Goal: Information Seeking & Learning: Check status

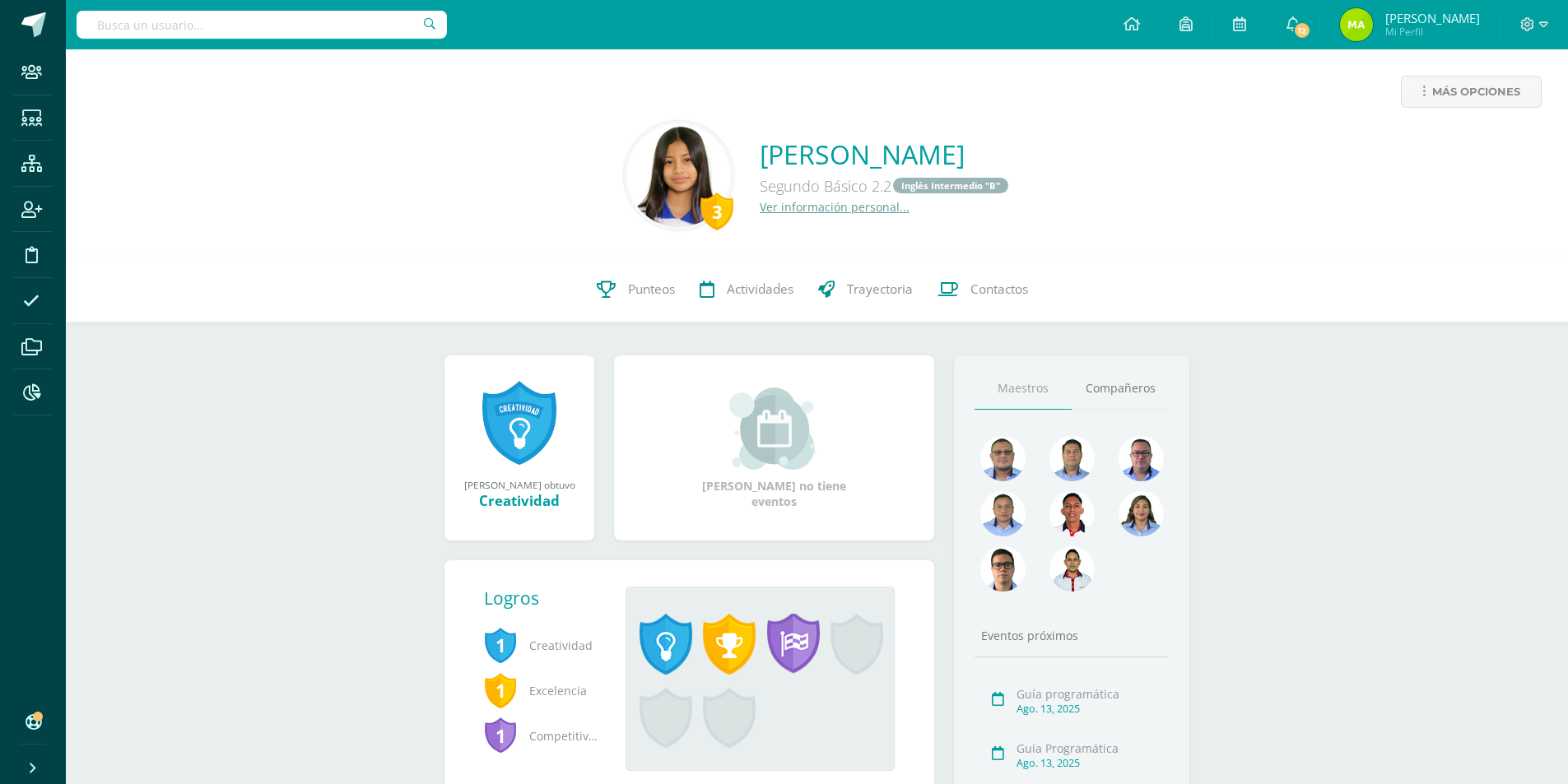
click at [804, 212] on link "Ver información personal..." at bounding box center [835, 207] width 150 height 16
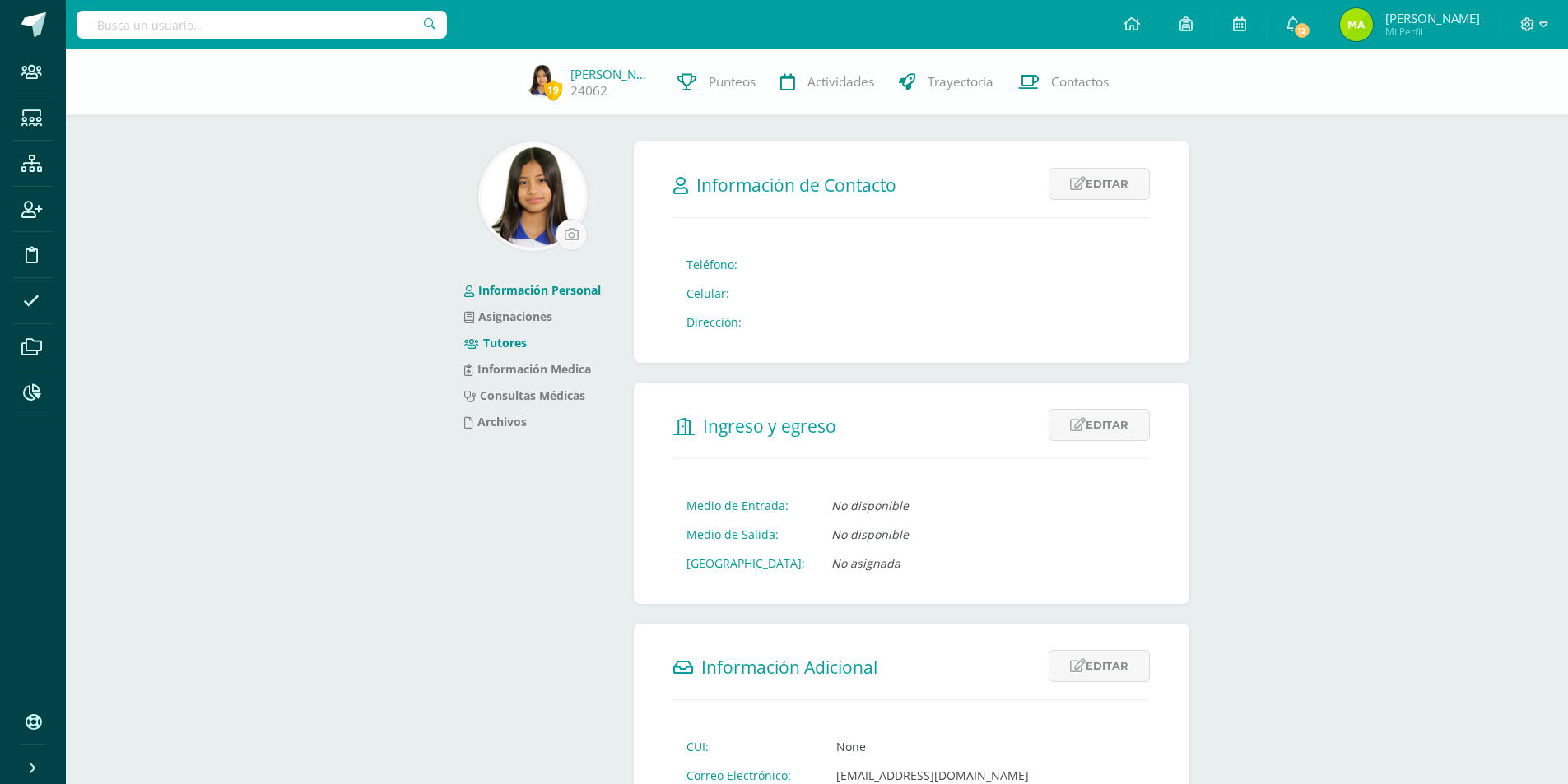
click at [522, 348] on link "Tutores" at bounding box center [495, 343] width 63 height 16
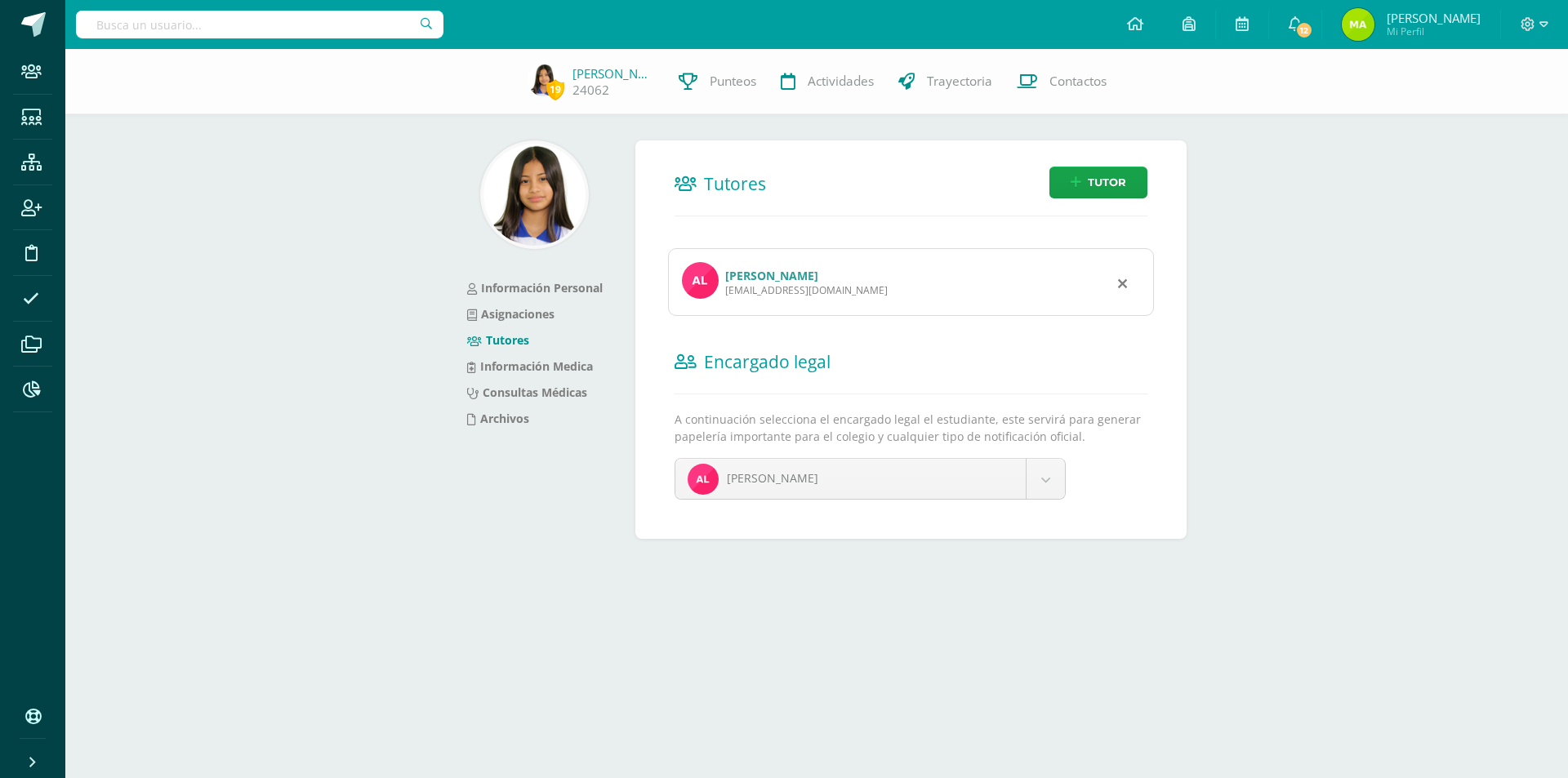
click at [786, 271] on link "Andrés Estuardo Loarca González" at bounding box center [772, 275] width 93 height 16
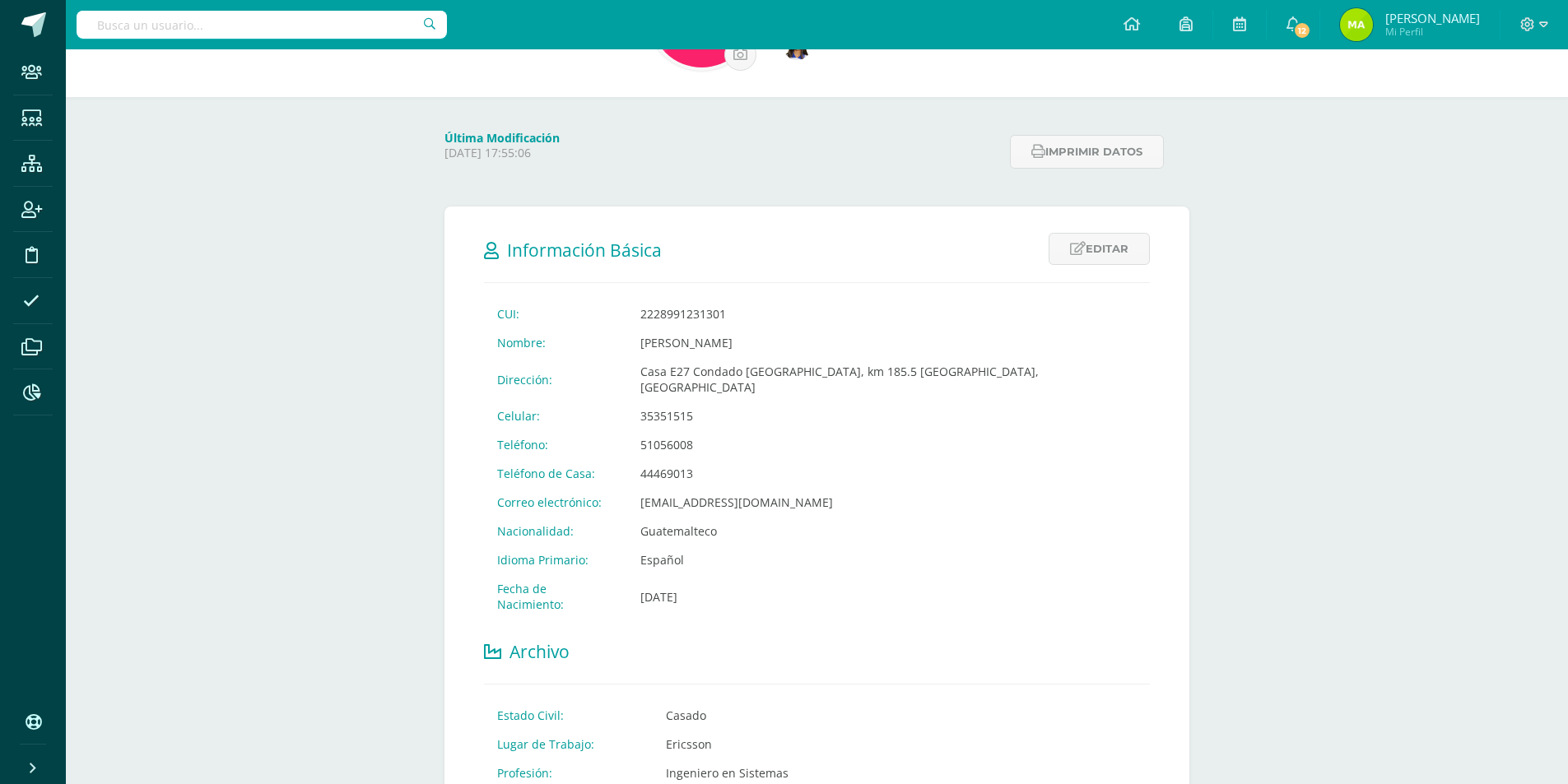
scroll to position [329, 0]
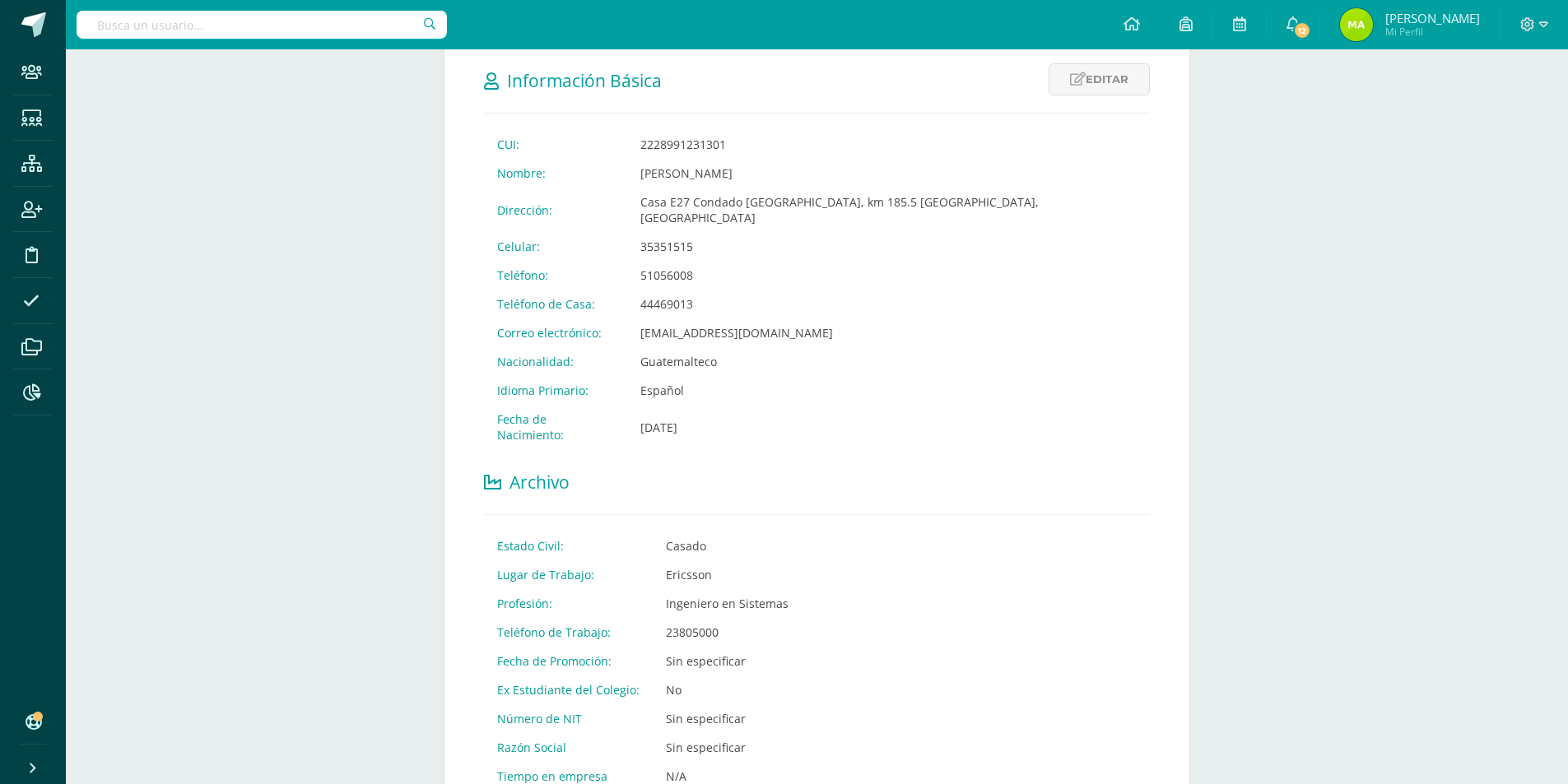
click at [185, 29] on input "text" at bounding box center [262, 25] width 371 height 28
type input "steven galve"
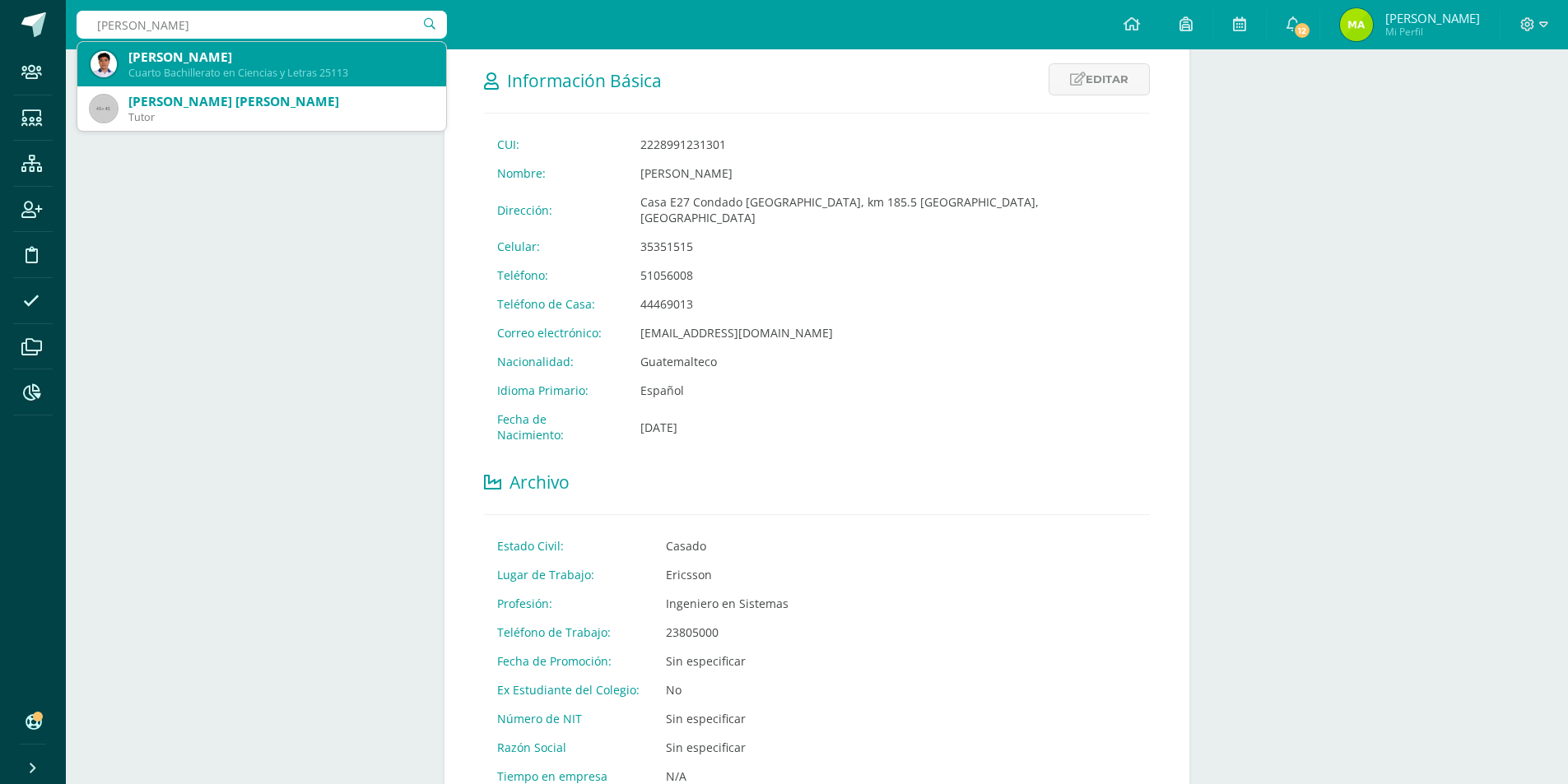
click at [213, 75] on div "Cuarto Bachillerato en Ciencias y Letras 25113" at bounding box center [281, 72] width 305 height 14
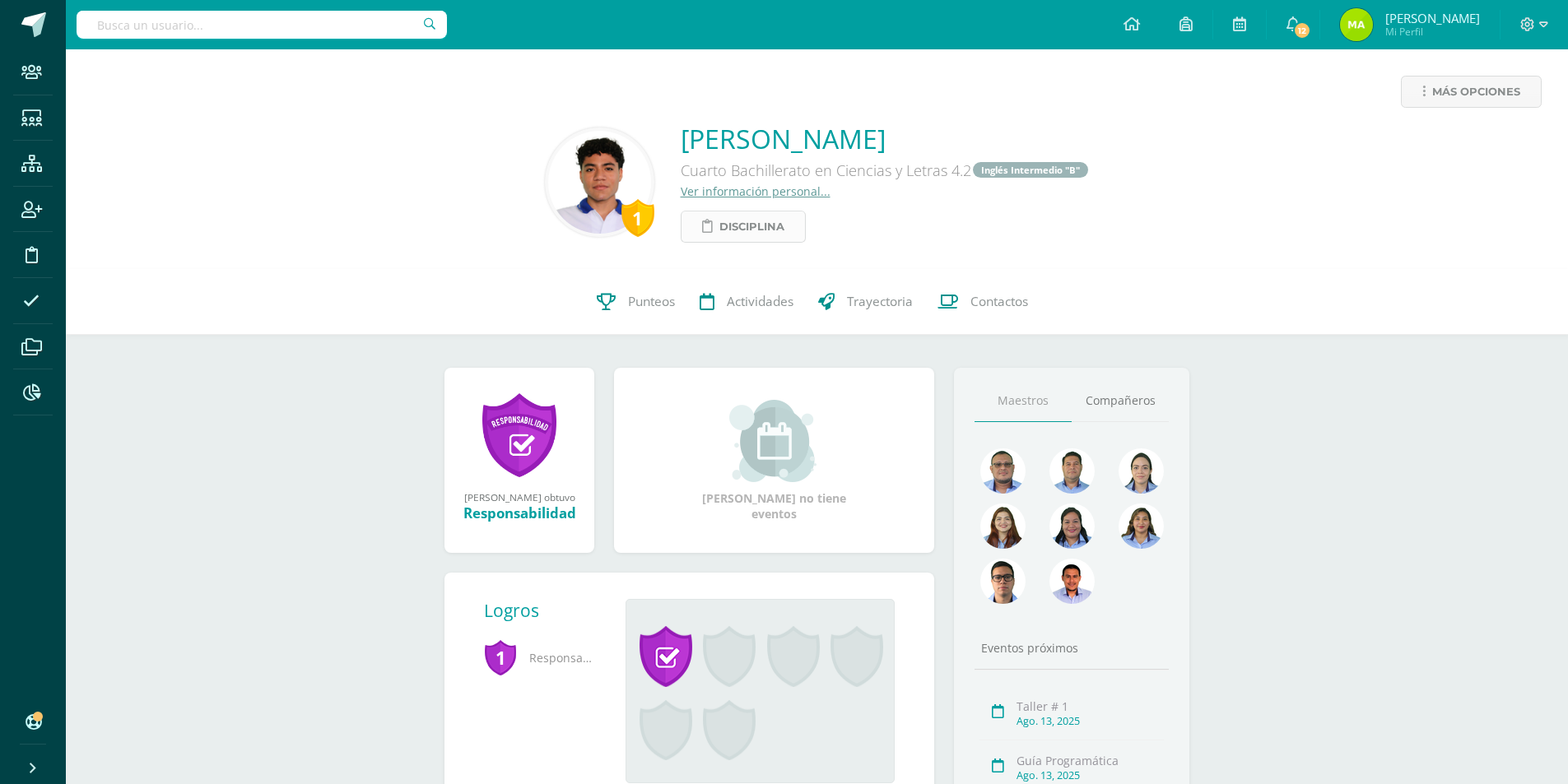
click at [781, 221] on span "Disciplina" at bounding box center [751, 226] width 65 height 30
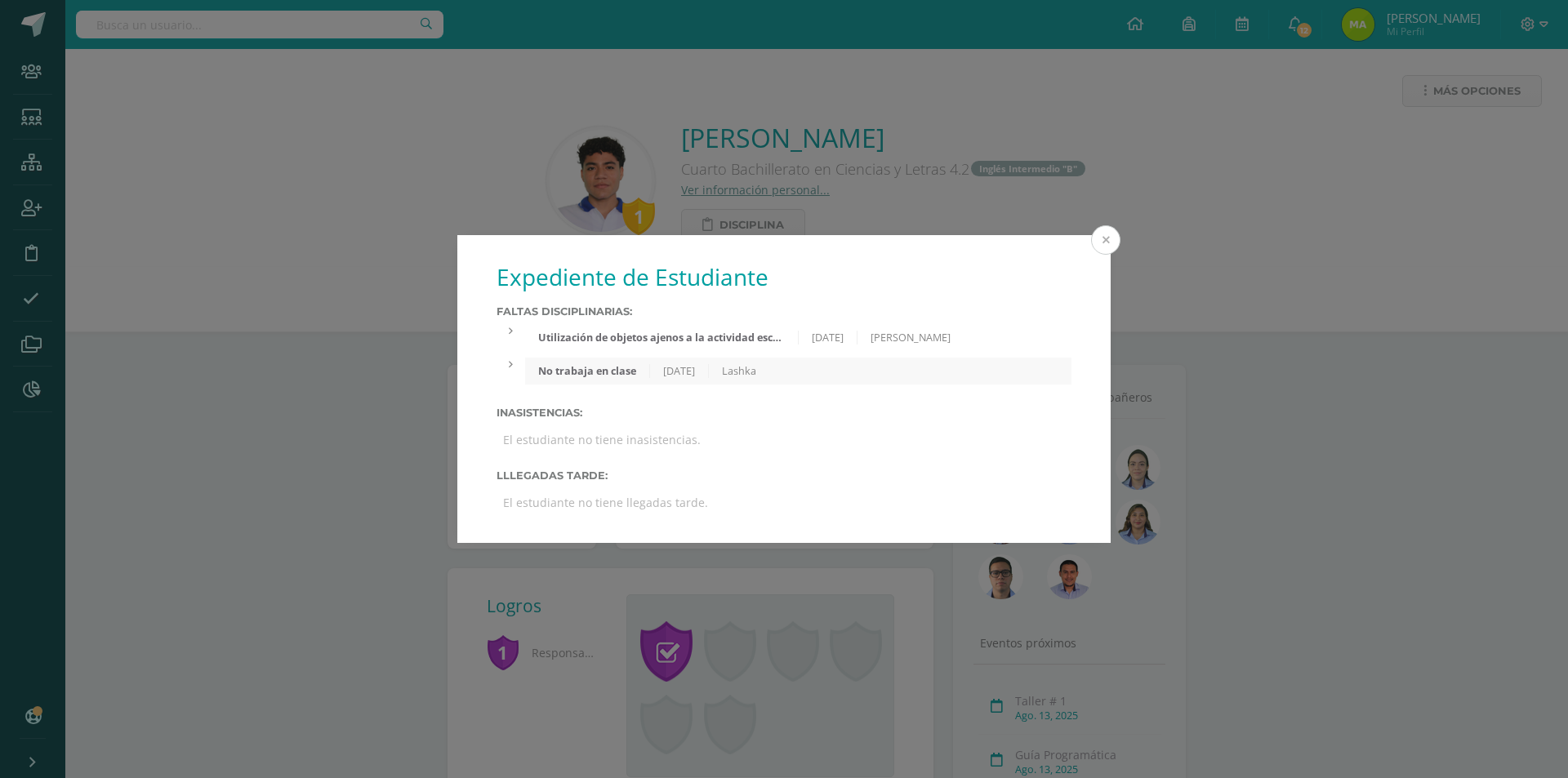
click at [1113, 244] on button at bounding box center [1106, 240] width 29 height 29
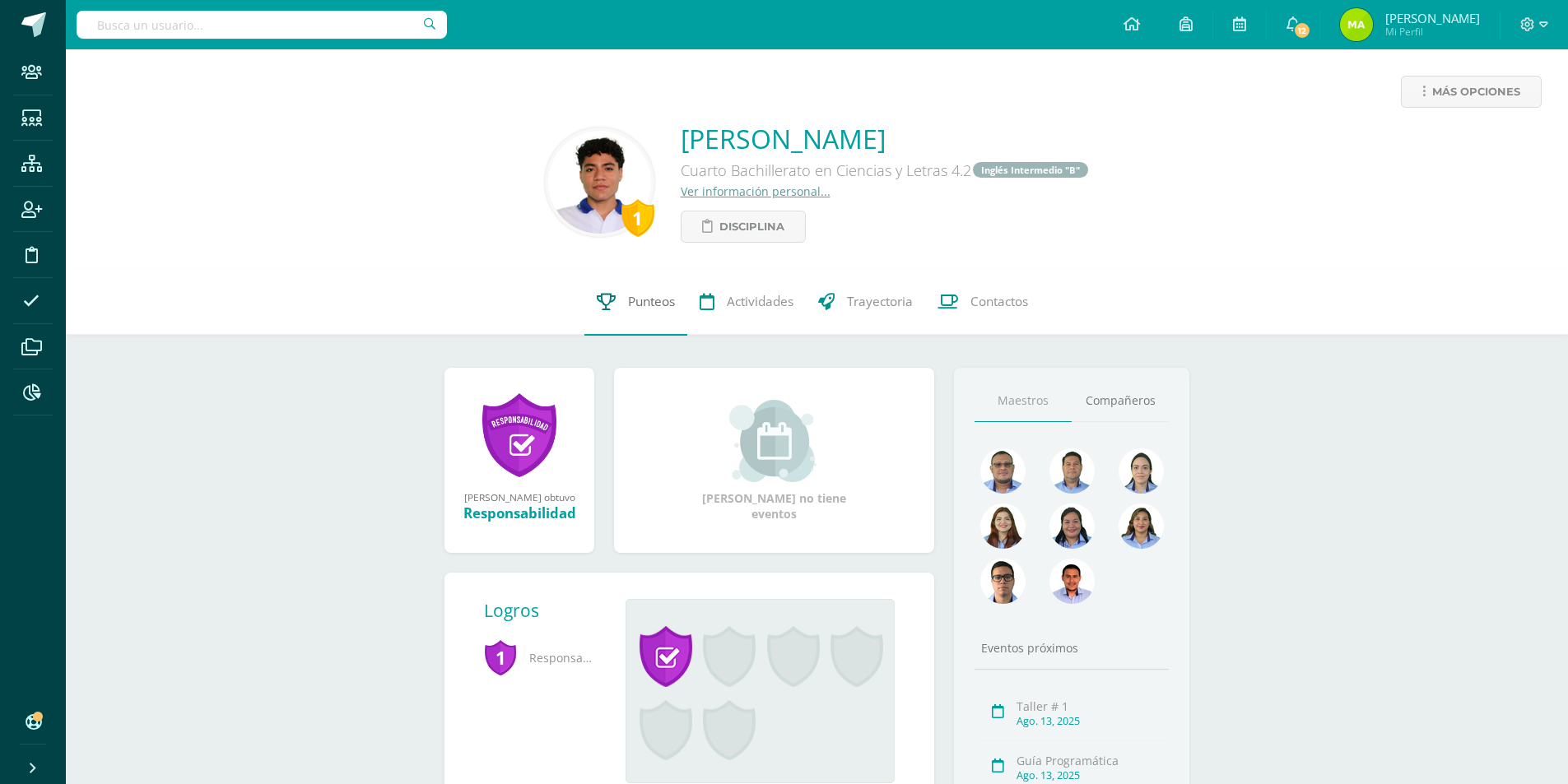
click at [640, 304] on span "Punteos" at bounding box center [651, 302] width 47 height 17
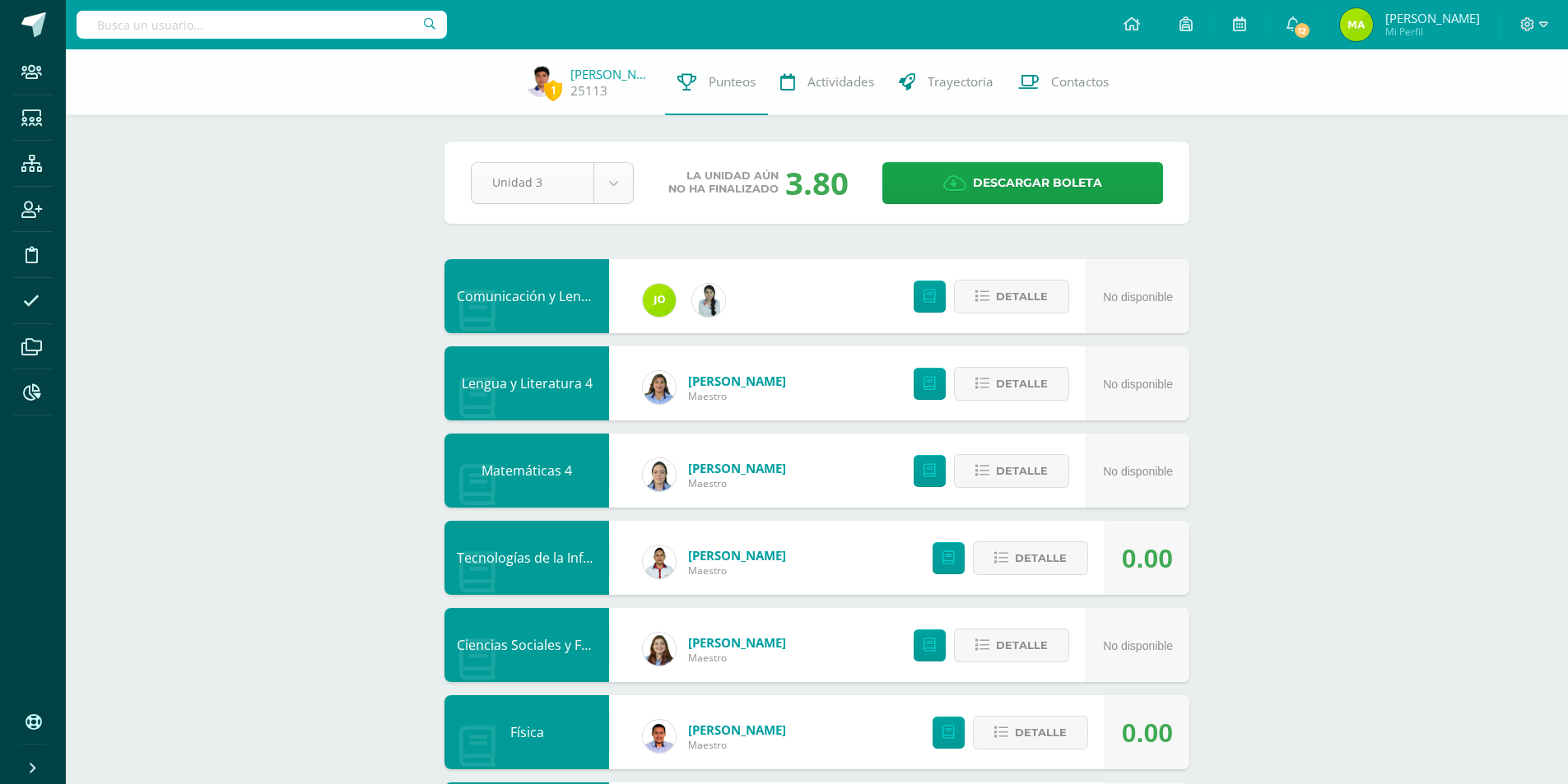
click at [551, 189] on body "Staff Estudiantes Estructura Inscripción Disciplina Asistencia Archivos Reporte…" at bounding box center [784, 706] width 1568 height 1412
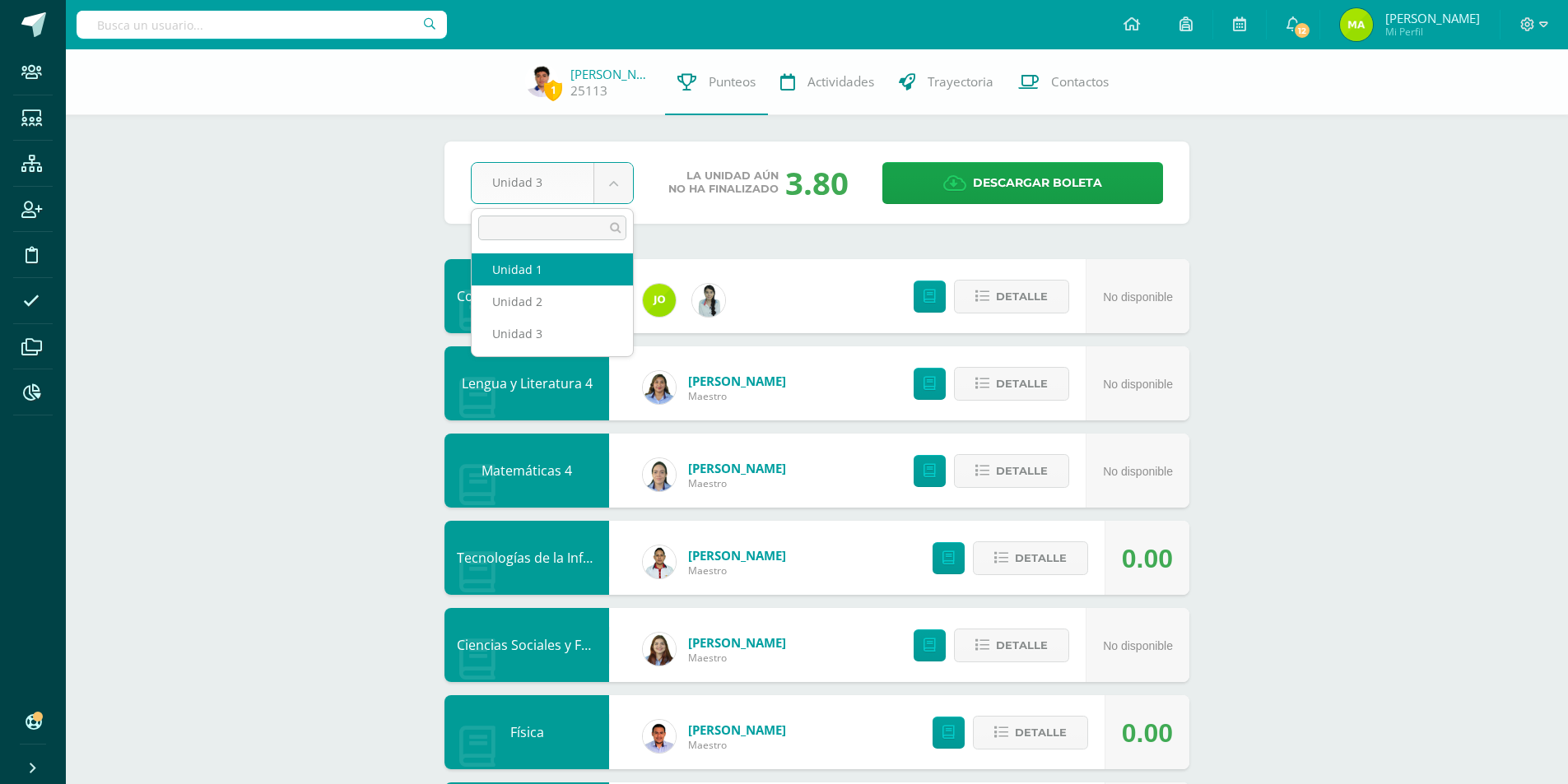
select select "Unidad 1"
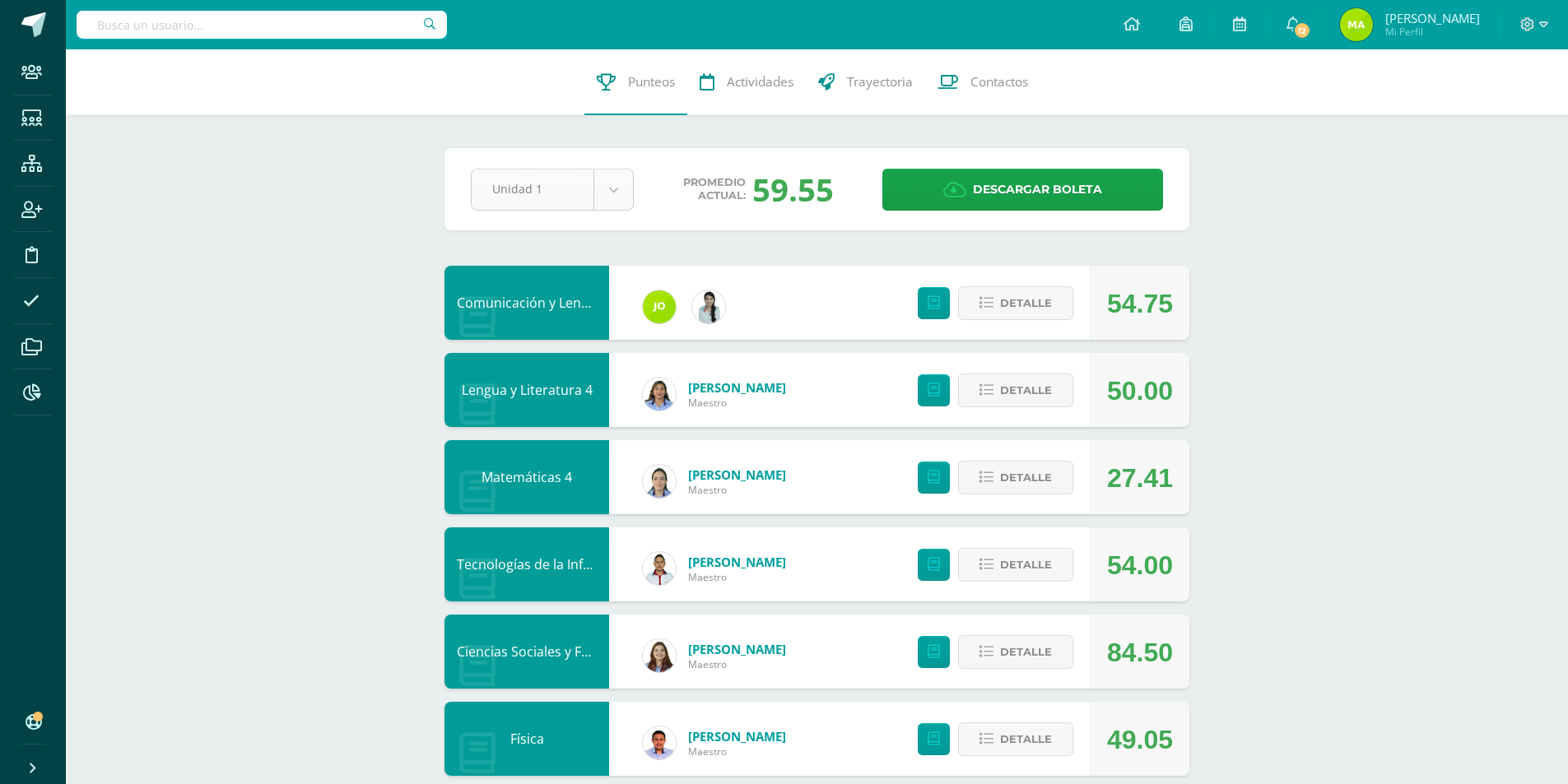
click at [614, 199] on body "Staff Estudiantes Estructura Inscripción Disciplina Asistencia Archivos Reporte…" at bounding box center [784, 709] width 1568 height 1419
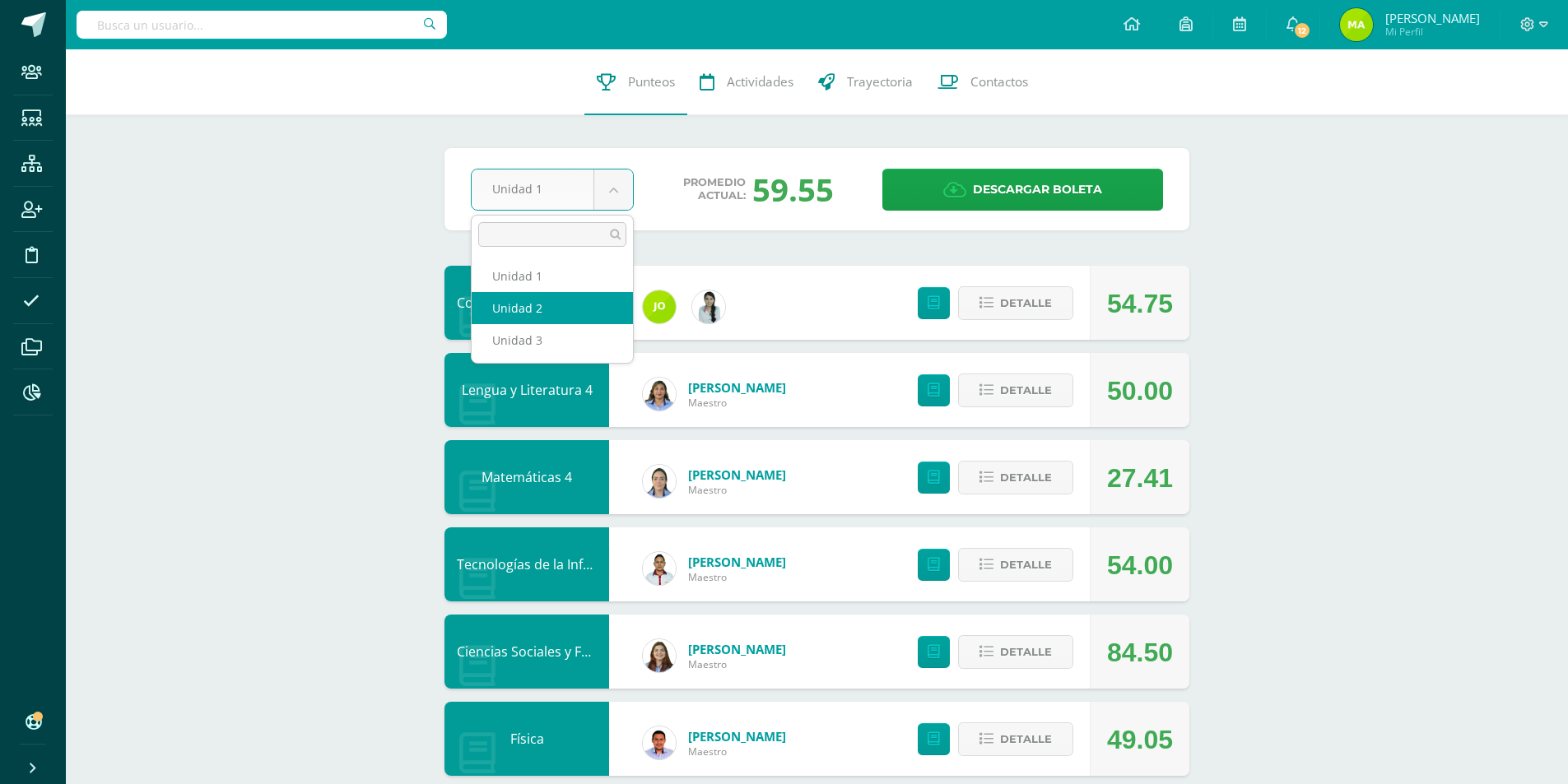
select select "Unidad 2"
click at [608, 200] on body "Staff Estudiantes Estructura Inscripción Disciplina Asistencia Archivos Reporte…" at bounding box center [784, 709] width 1568 height 1419
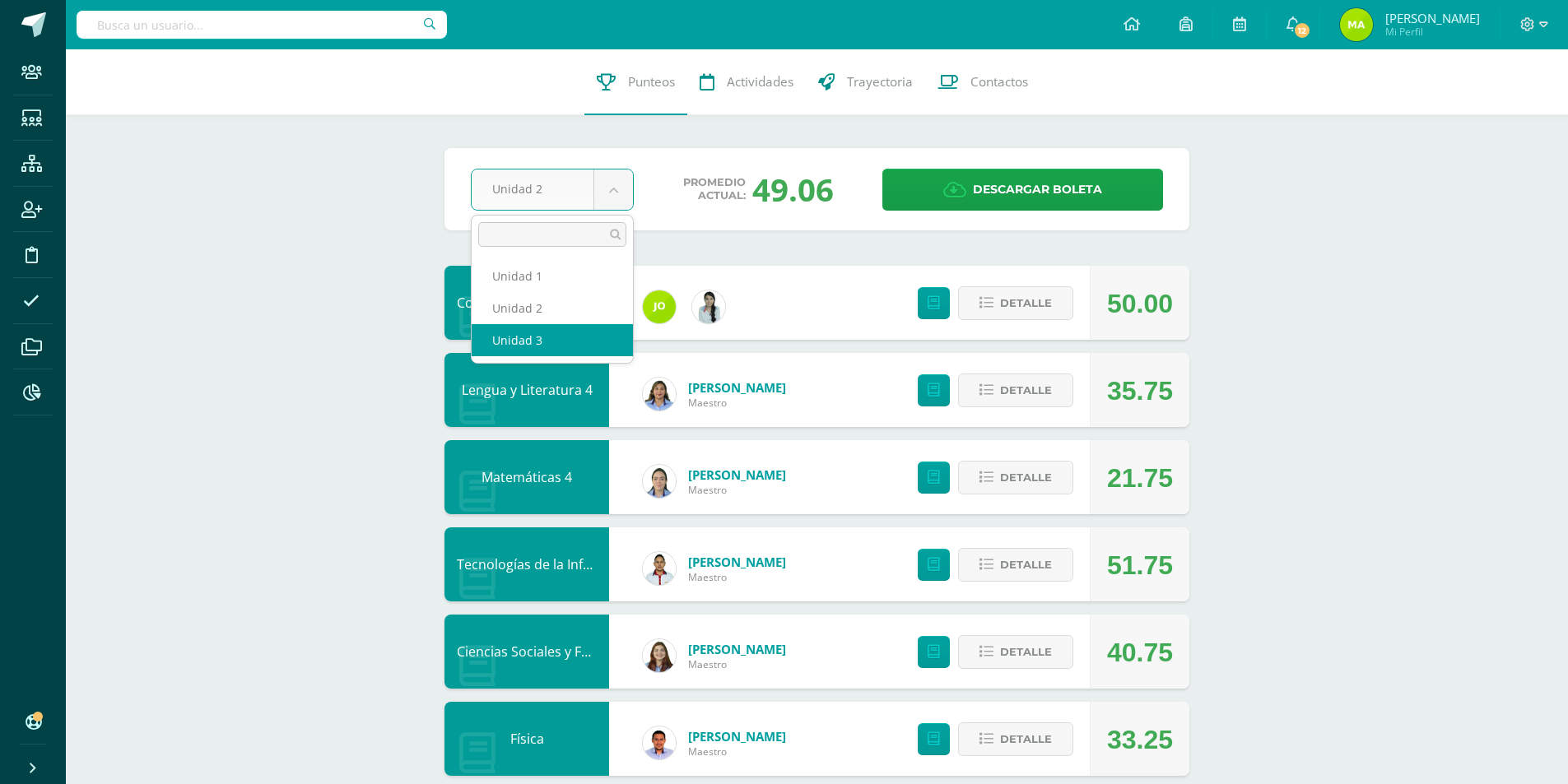
select select "Unidad 3"
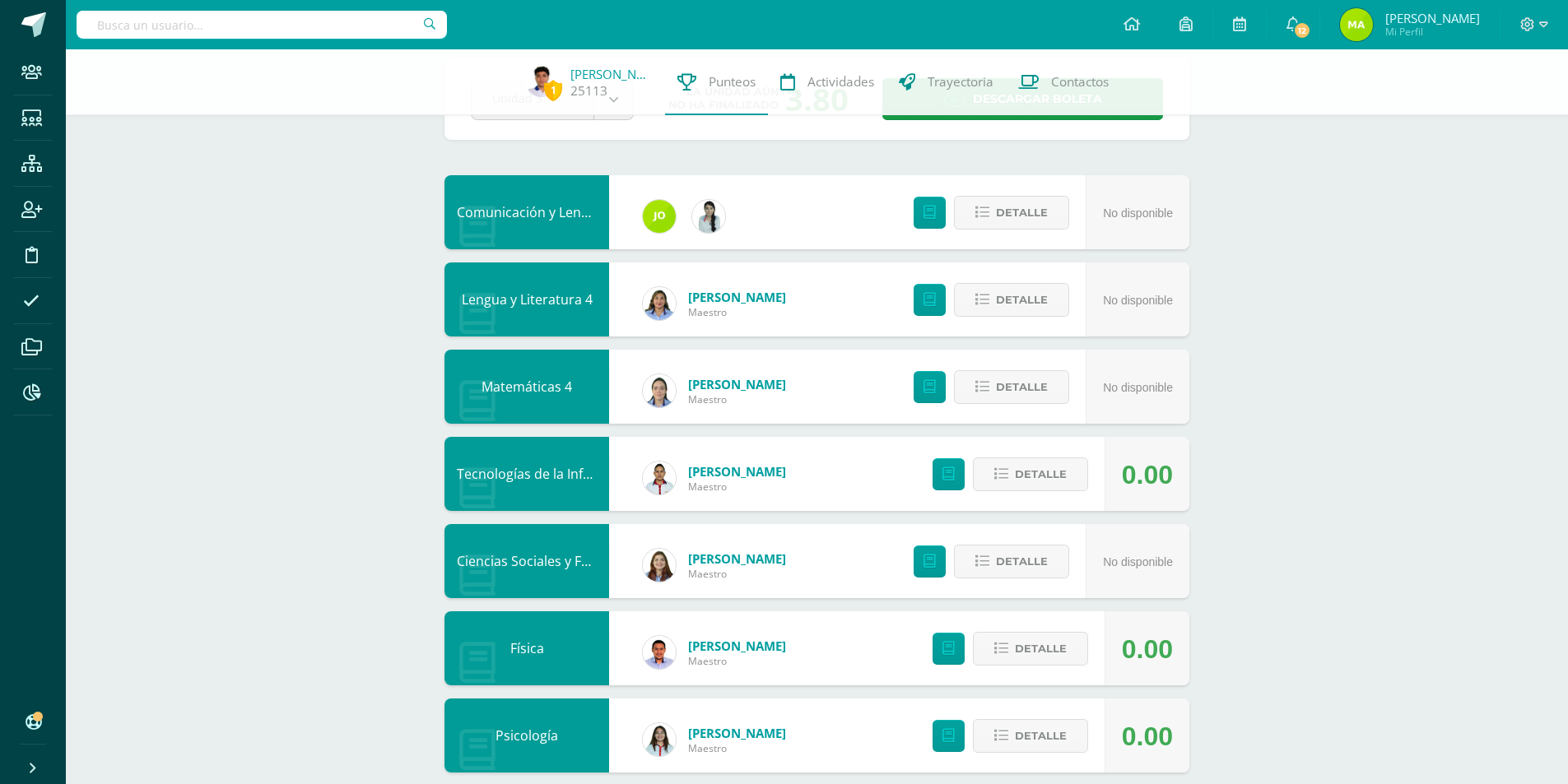
scroll to position [82, 0]
